Goal: Find contact information: Find contact information

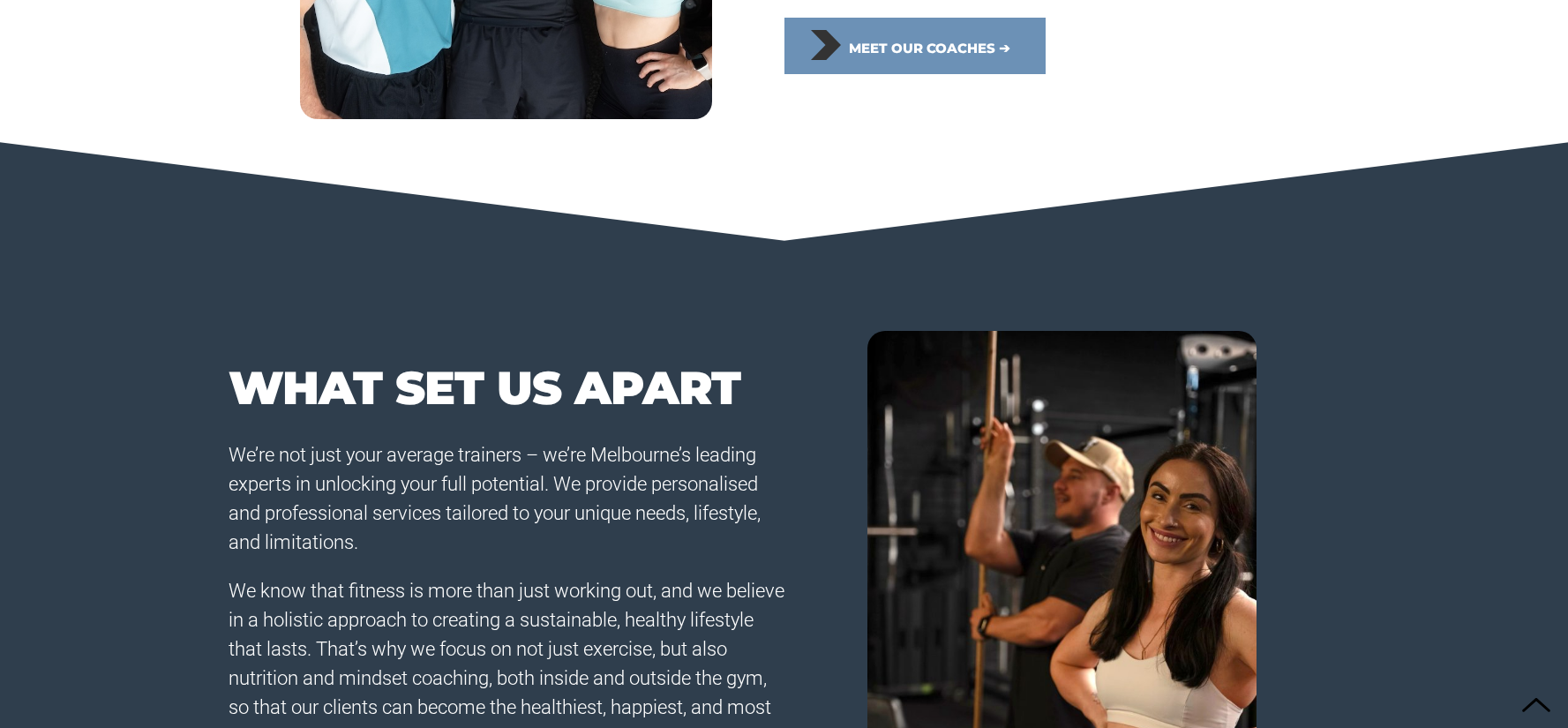
scroll to position [1009, 0]
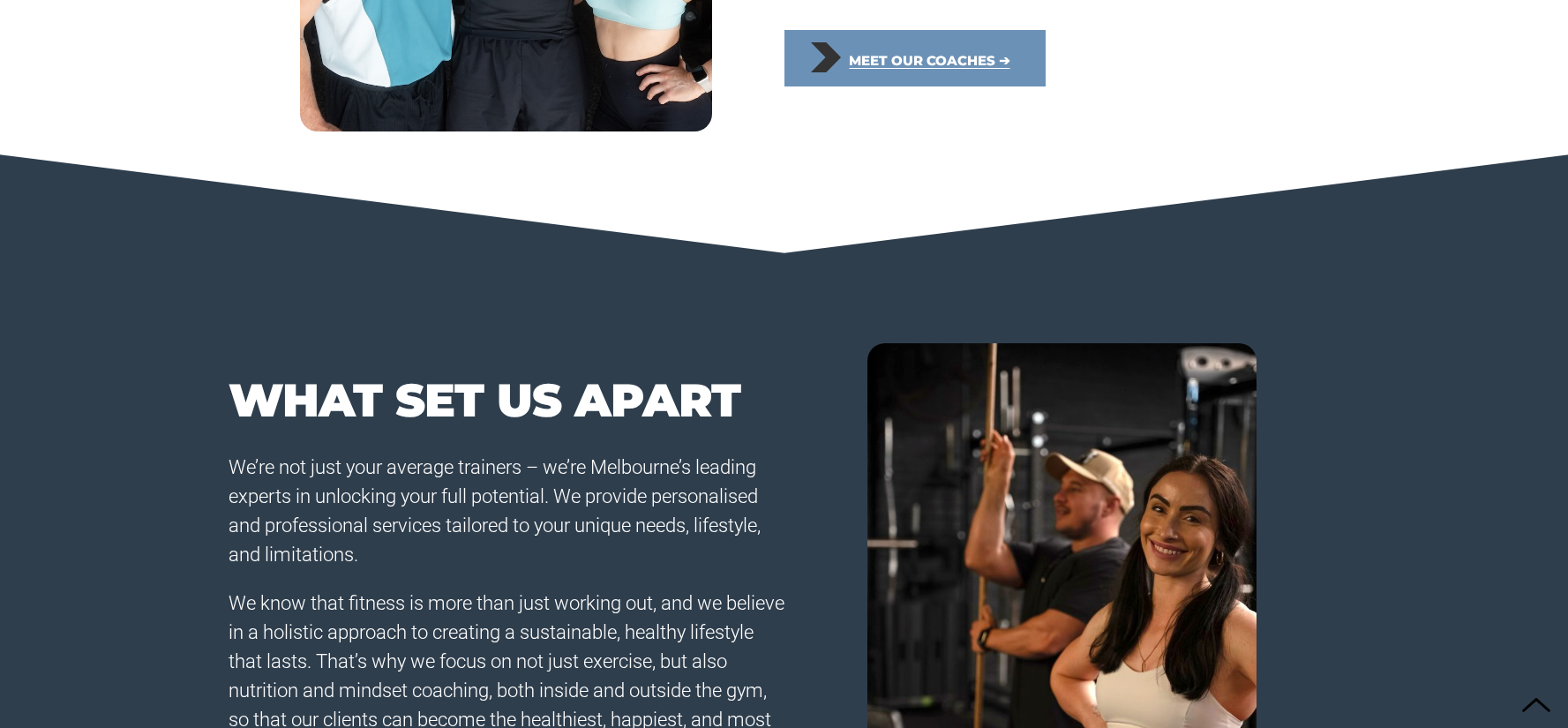
click at [883, 58] on span "Meet our coaches ➔" at bounding box center [929, 61] width 161 height 39
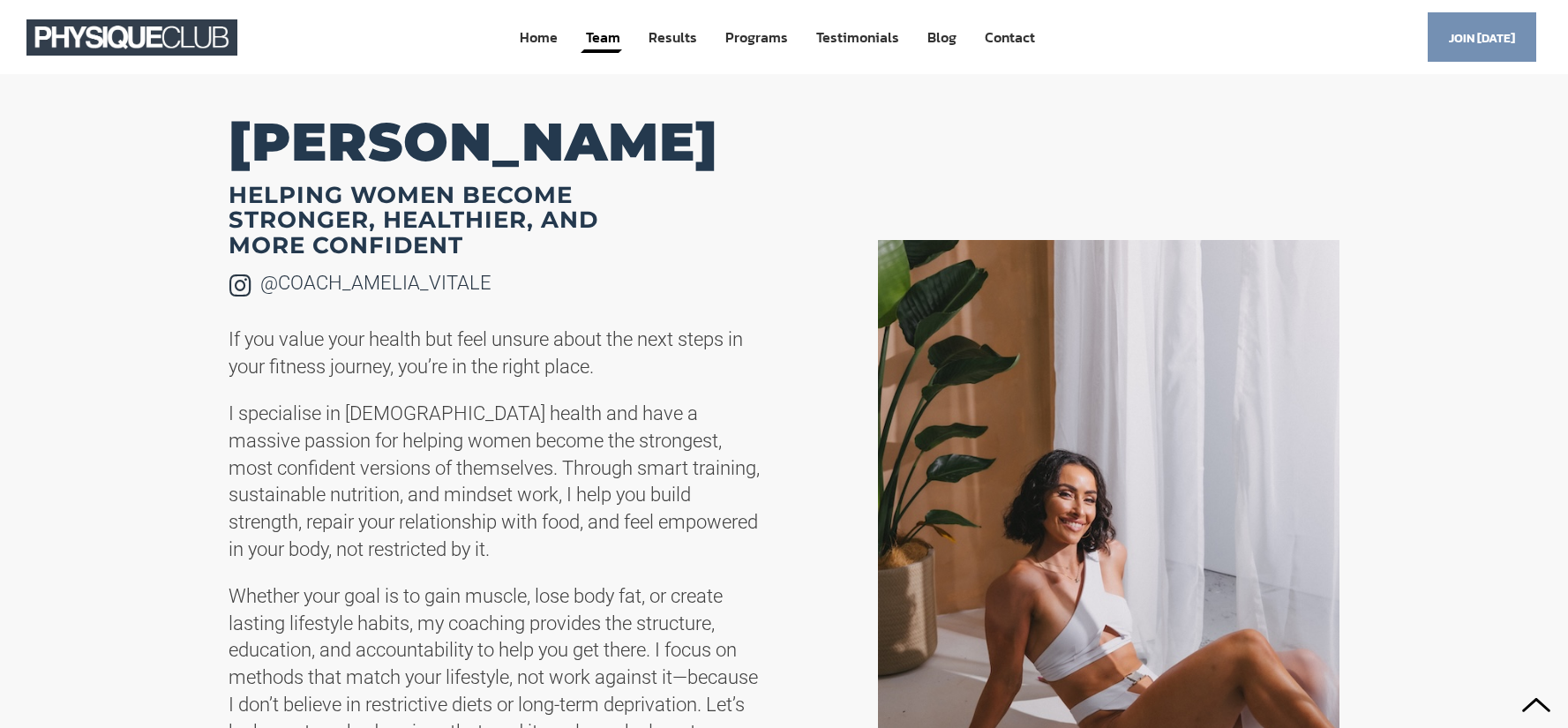
scroll to position [3230, 0]
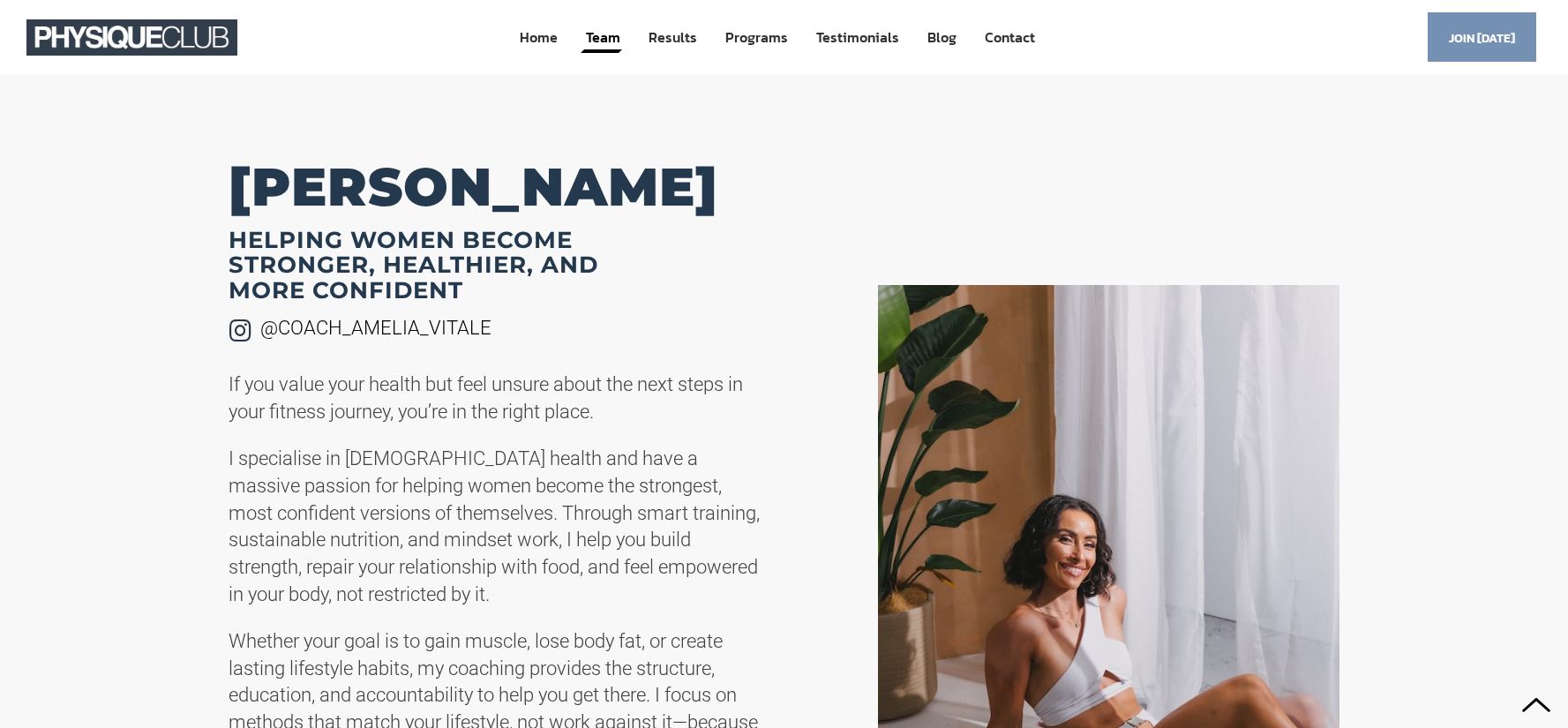
click at [390, 326] on link "@coach_amelia_vitale" at bounding box center [376, 328] width 232 height 22
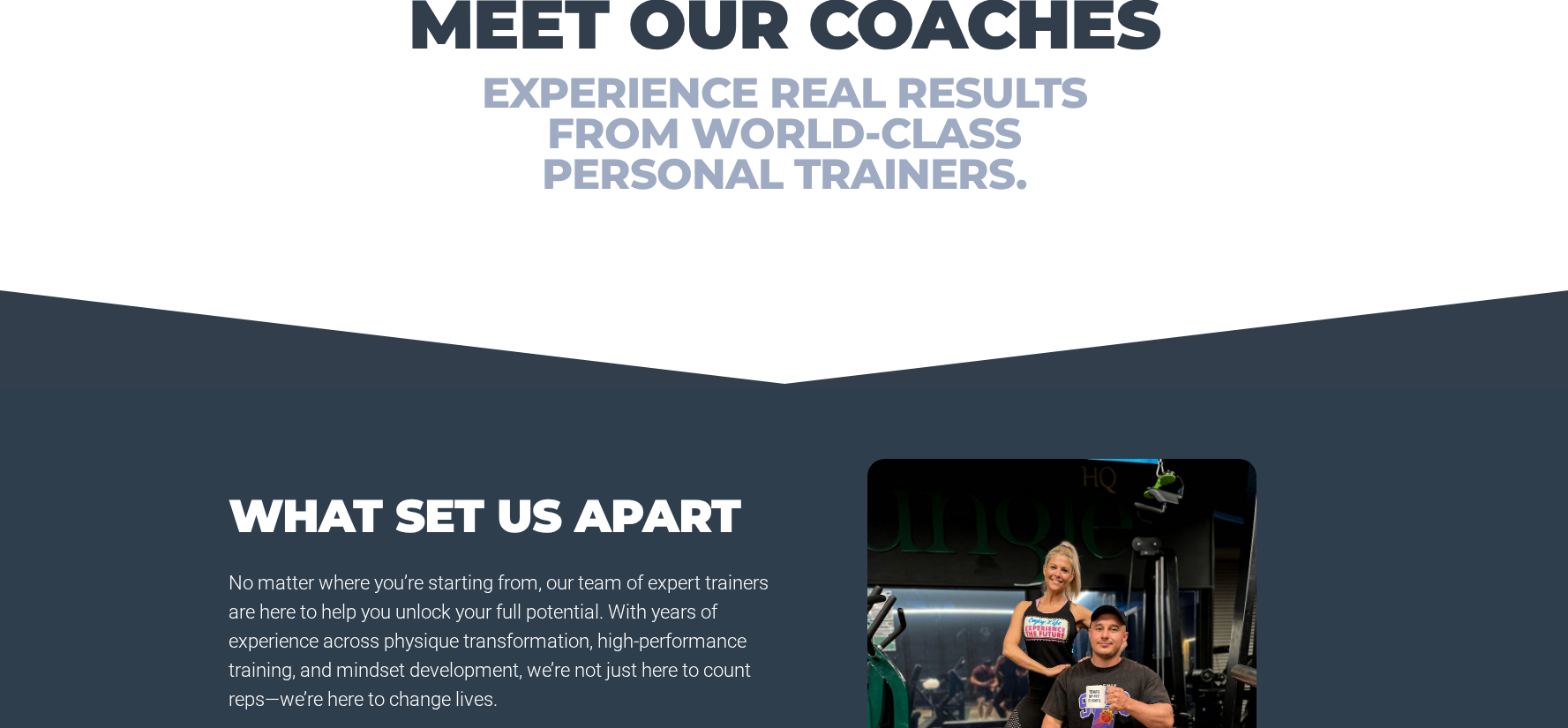
scroll to position [0, 0]
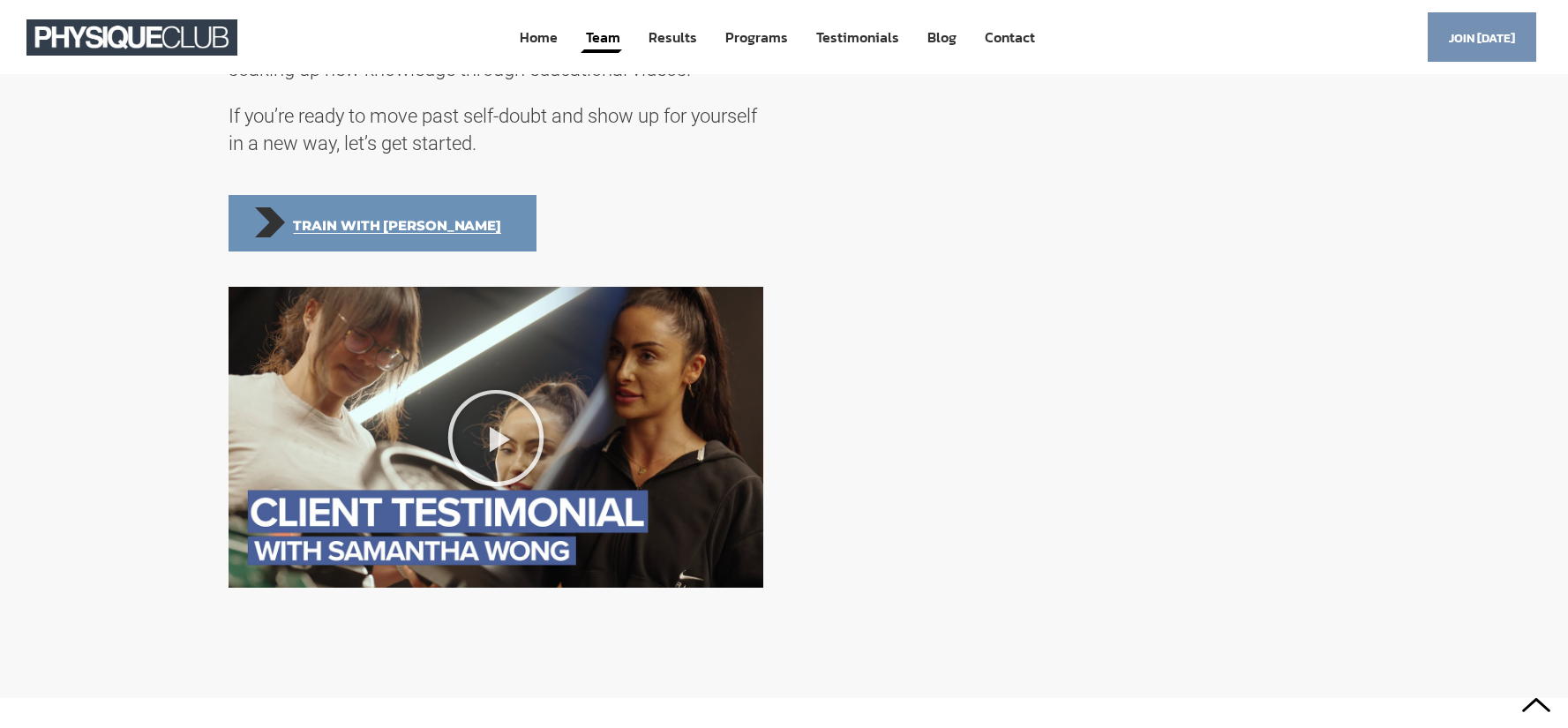
click at [339, 245] on span "Train with [PERSON_NAME]" at bounding box center [397, 226] width 209 height 39
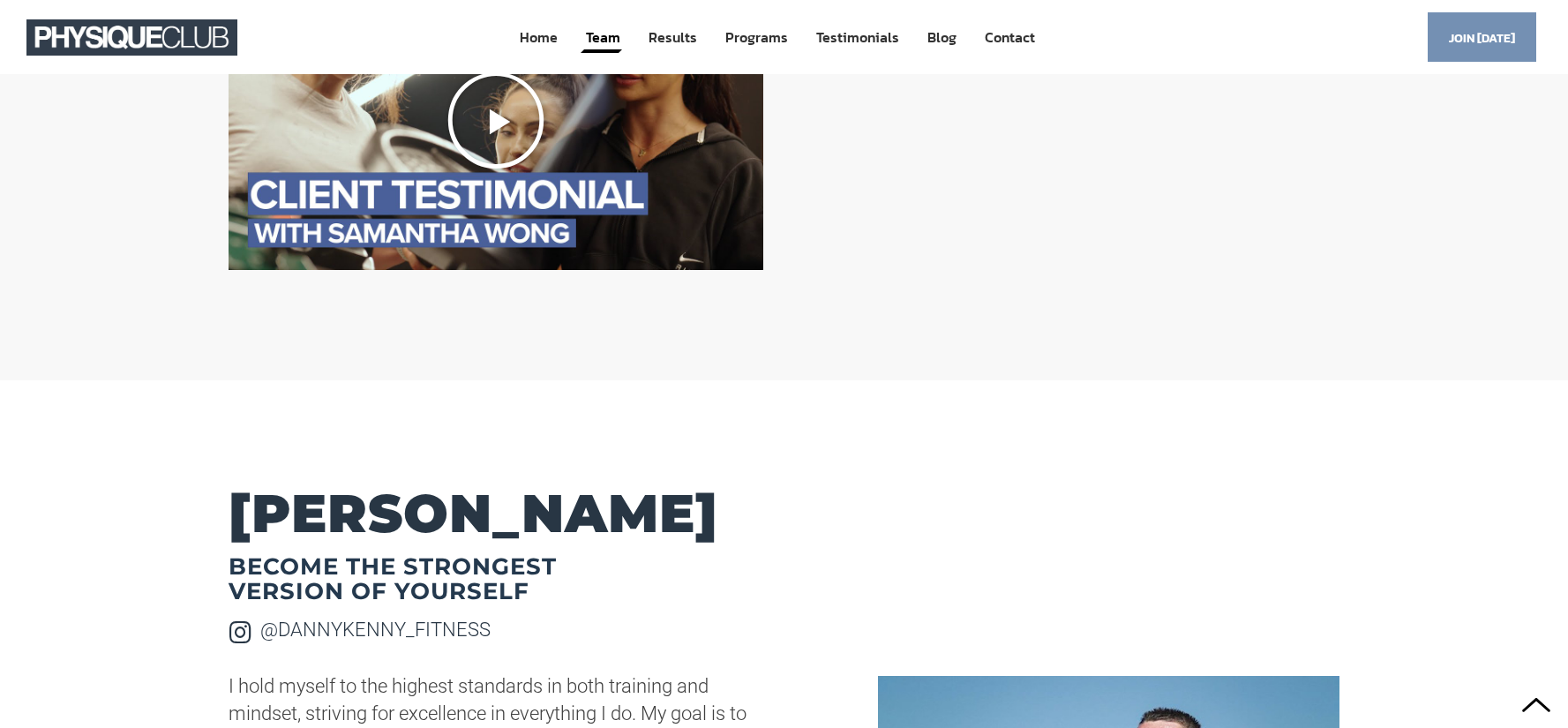
scroll to position [4709, 0]
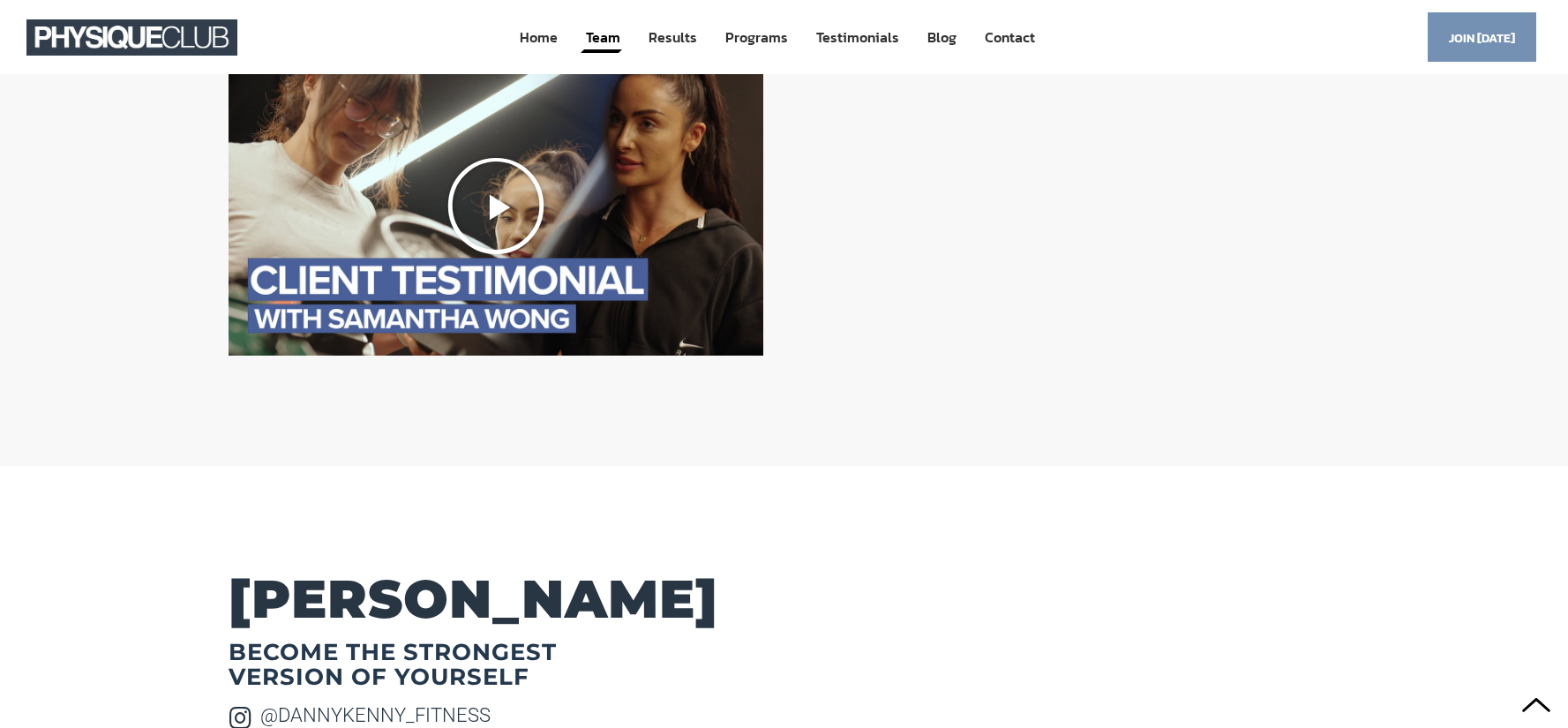
click at [498, 235] on icon "Play Video" at bounding box center [496, 205] width 101 height 101
